Goal: Check status

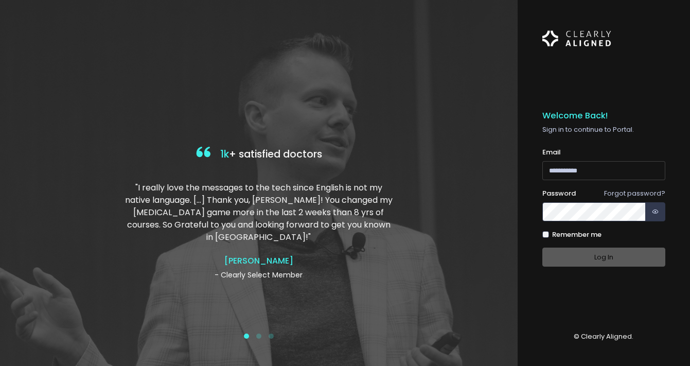
click at [574, 165] on input "email" at bounding box center [603, 170] width 123 height 19
drag, startPoint x: 629, startPoint y: 170, endPoint x: 614, endPoint y: 174, distance: 15.3
click at [614, 174] on input "**********" at bounding box center [603, 170] width 123 height 19
type input "**********"
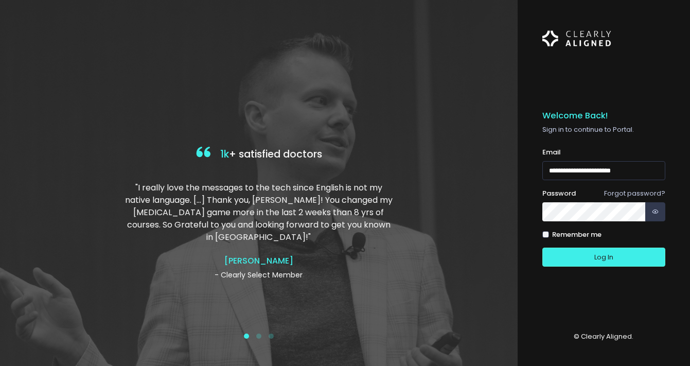
click at [542, 247] on button "Log In" at bounding box center [603, 256] width 123 height 19
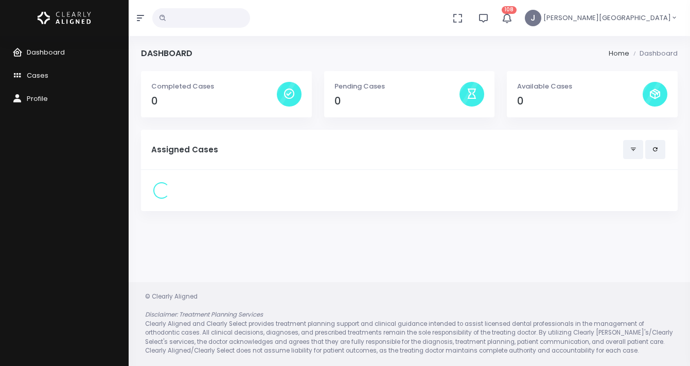
click at [512, 15] on icon "button" at bounding box center [506, 17] width 11 height 11
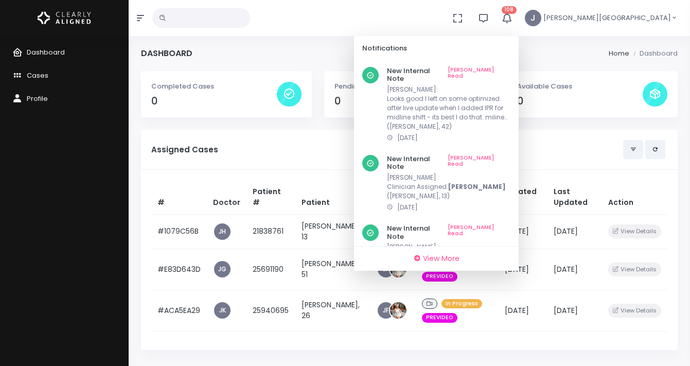
click at [512, 15] on icon "button" at bounding box center [506, 17] width 11 height 11
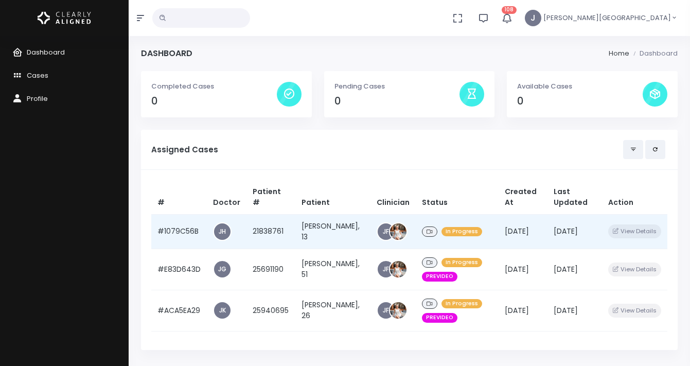
click at [493, 230] on td "In Progress" at bounding box center [457, 231] width 83 height 34
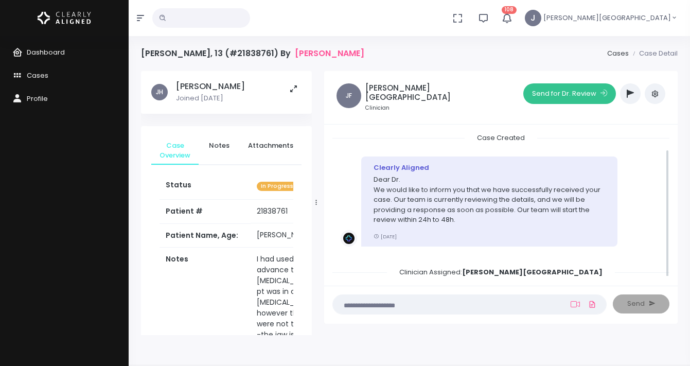
scroll to position [18, 0]
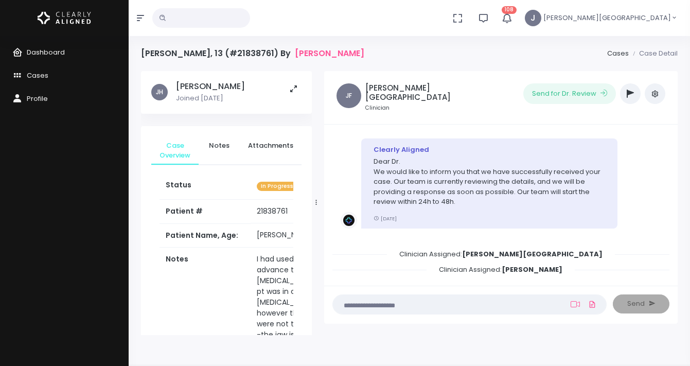
click at [630, 91] on icon "button" at bounding box center [629, 93] width 7 height 8
click at [626, 92] on icon "button" at bounding box center [629, 93] width 7 height 8
click at [629, 94] on icon "button" at bounding box center [629, 93] width 7 height 8
click at [629, 93] on icon "button" at bounding box center [629, 93] width 7 height 8
click at [492, 89] on ul "Send for Dr. Review ‼️ Priority Waiting Reply From Dentist PREVIDEO HELP NEEDED…" at bounding box center [557, 93] width 215 height 21
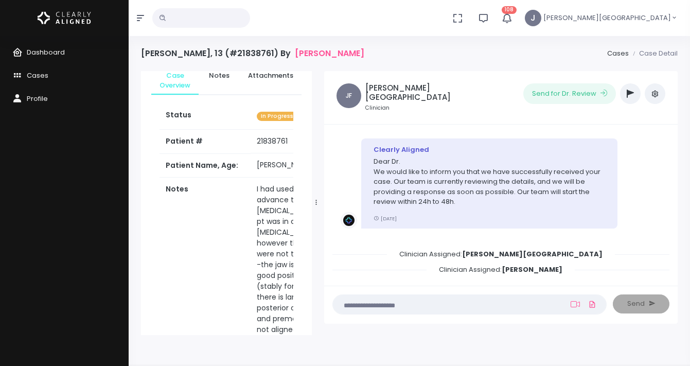
scroll to position [71, 0]
click at [512, 15] on icon "button" at bounding box center [506, 17] width 11 height 11
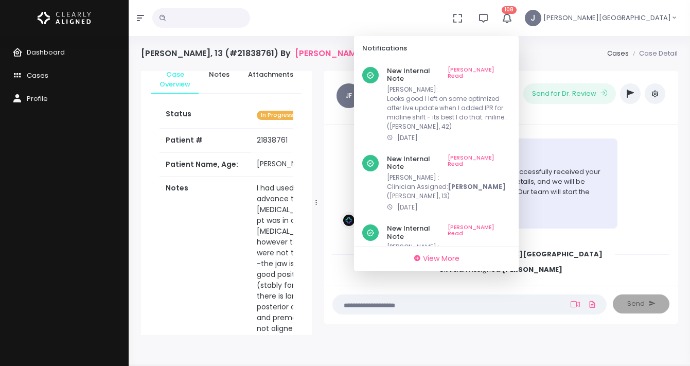
click at [512, 19] on icon "button" at bounding box center [506, 17] width 11 height 11
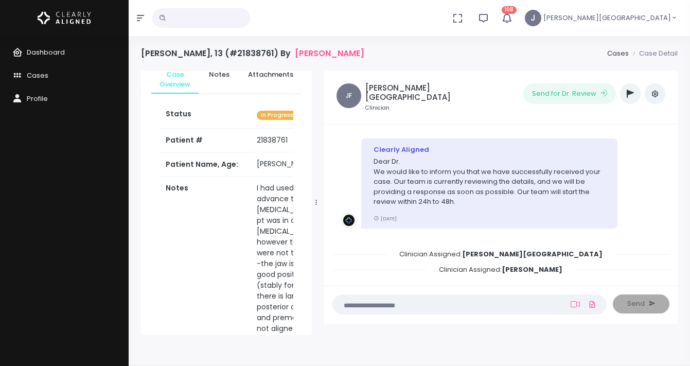
scroll to position [17, 0]
click at [632, 93] on icon "button" at bounding box center [629, 93] width 7 height 8
click at [629, 94] on icon "button" at bounding box center [629, 93] width 7 height 8
click at [39, 56] on span "Dashboard" at bounding box center [46, 52] width 38 height 10
